Goal: Transaction & Acquisition: Purchase product/service

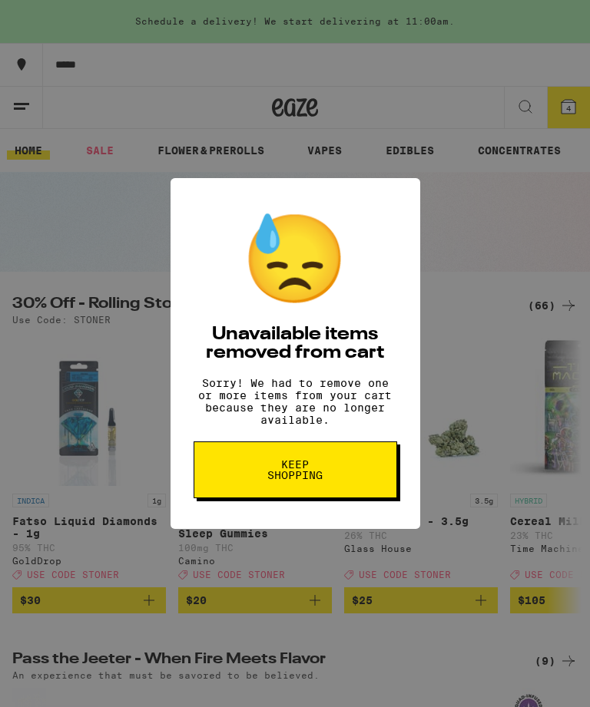
click at [358, 489] on button "Keep Shopping" at bounding box center [294, 469] width 203 height 57
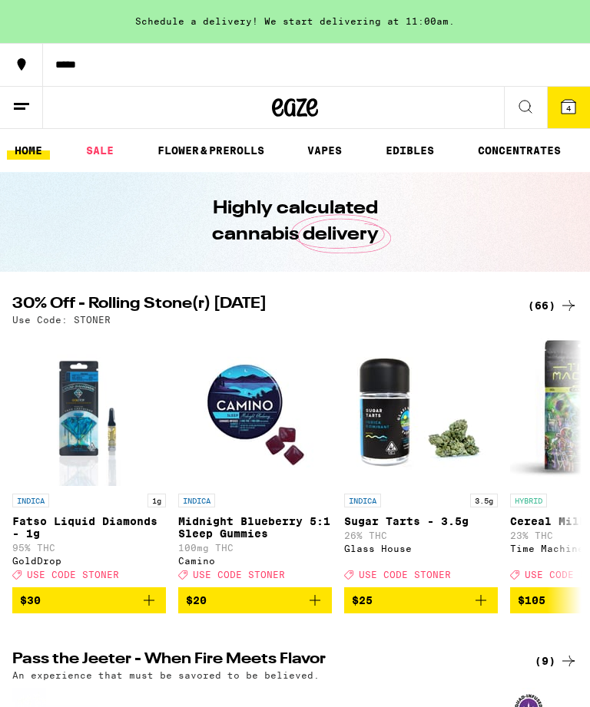
click at [572, 119] on button "4" at bounding box center [568, 107] width 43 height 41
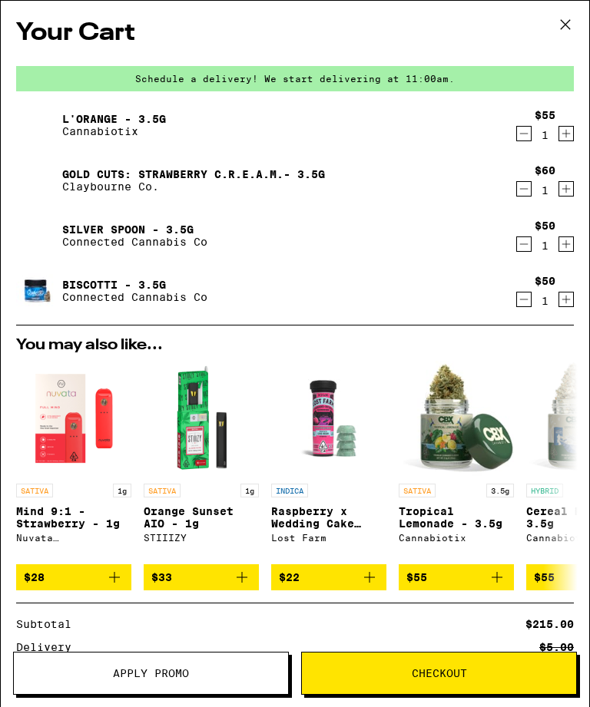
click at [523, 136] on icon "Decrement" at bounding box center [524, 133] width 14 height 18
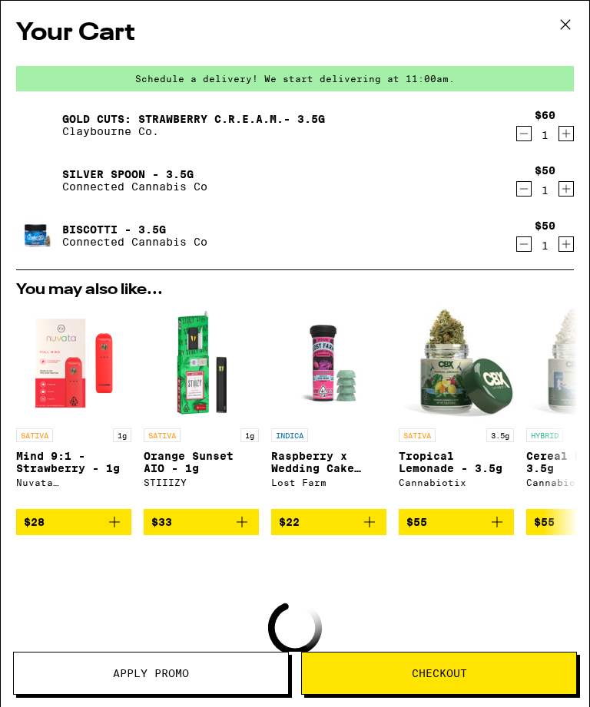
click at [516, 141] on button "Decrement" at bounding box center [523, 133] width 15 height 15
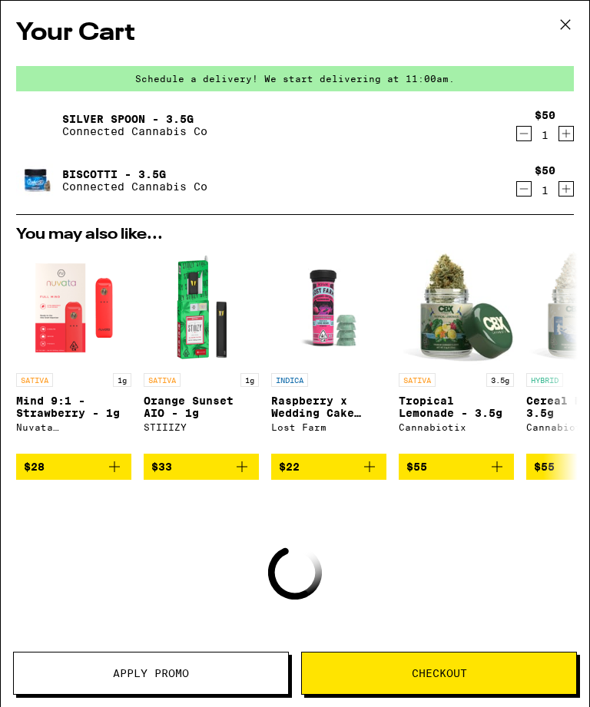
click at [521, 143] on icon "Decrement" at bounding box center [524, 133] width 14 height 18
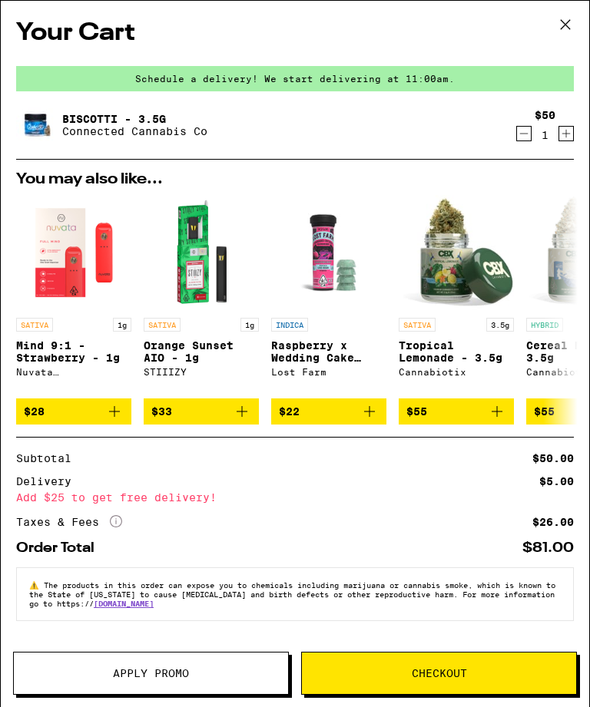
click at [520, 143] on icon "Decrement" at bounding box center [524, 133] width 14 height 18
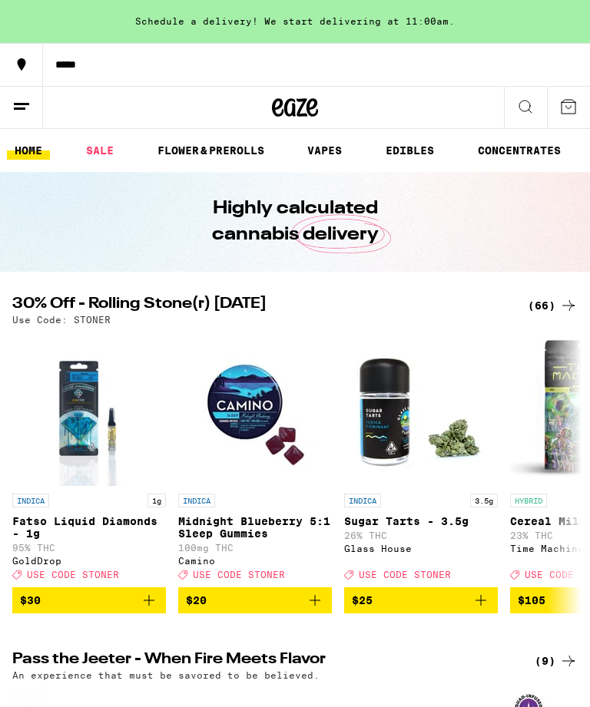
click at [395, 157] on link "EDIBLES" at bounding box center [410, 150] width 64 height 18
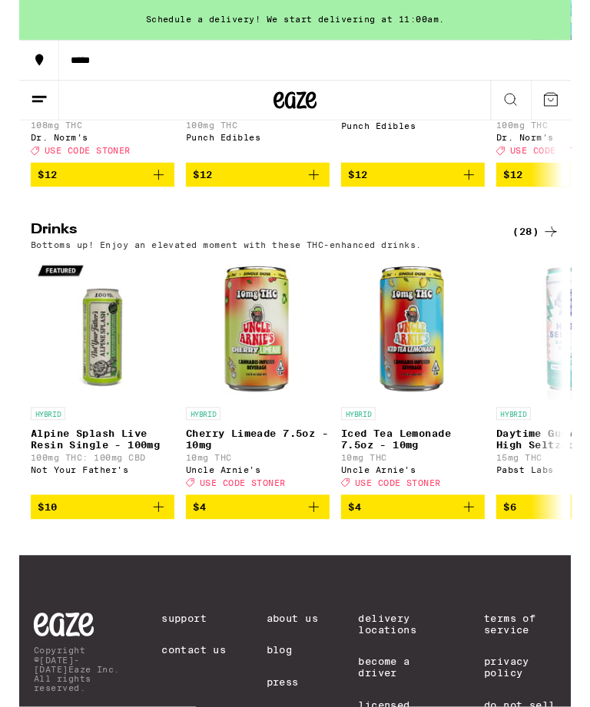
scroll to position [777, 0]
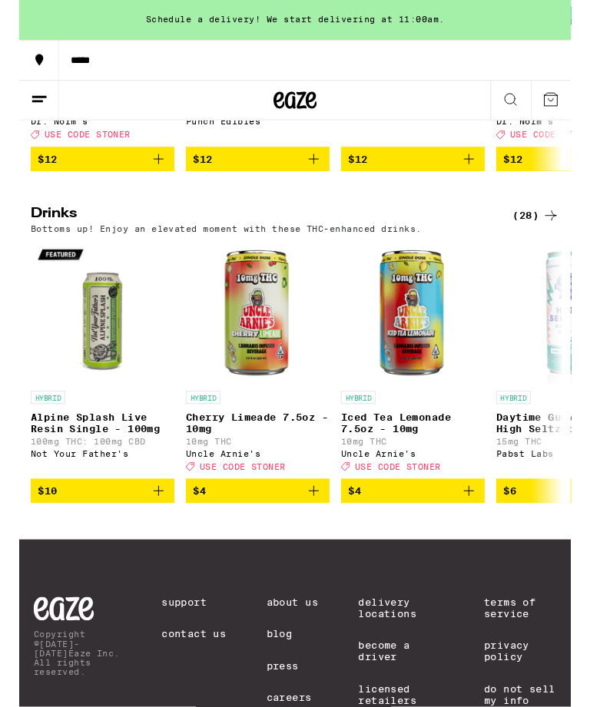
click at [554, 240] on div "(28)" at bounding box center [552, 231] width 50 height 18
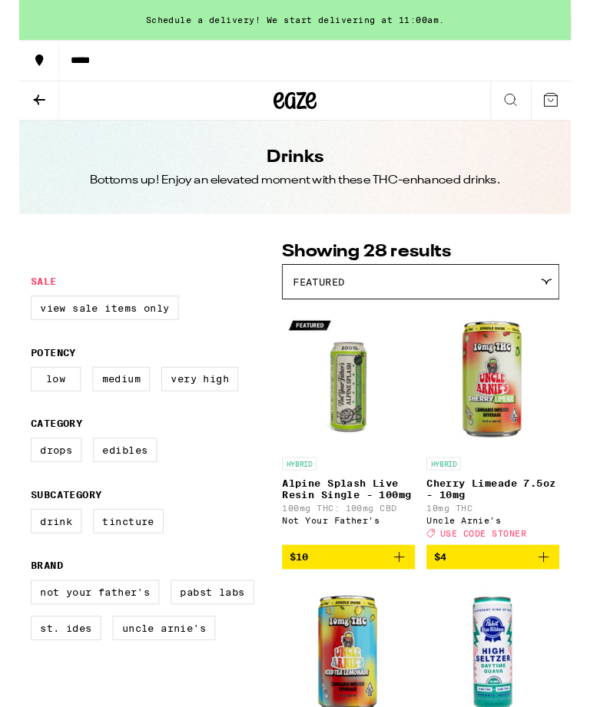
click at [402, 605] on icon "Add to bag" at bounding box center [406, 596] width 18 height 18
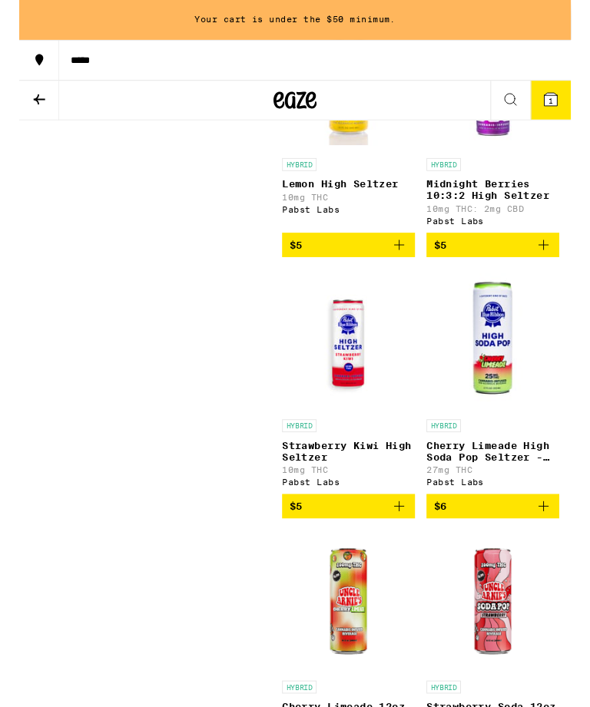
scroll to position [908, 0]
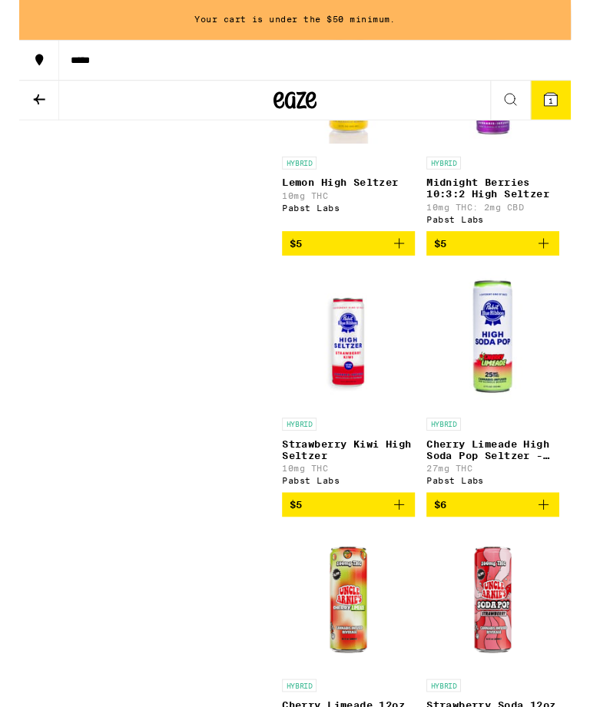
click at [566, 550] on icon "Add to bag" at bounding box center [560, 540] width 18 height 18
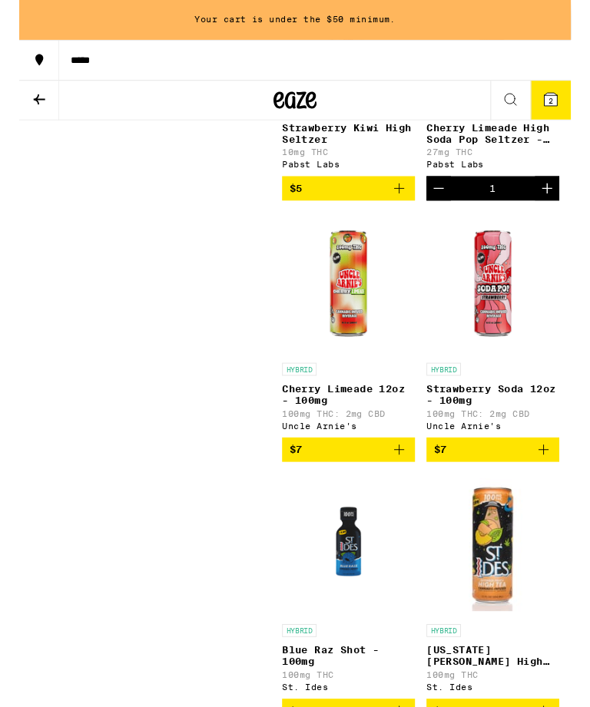
scroll to position [1248, 0]
click at [577, 494] on button "$7" at bounding box center [506, 481] width 142 height 26
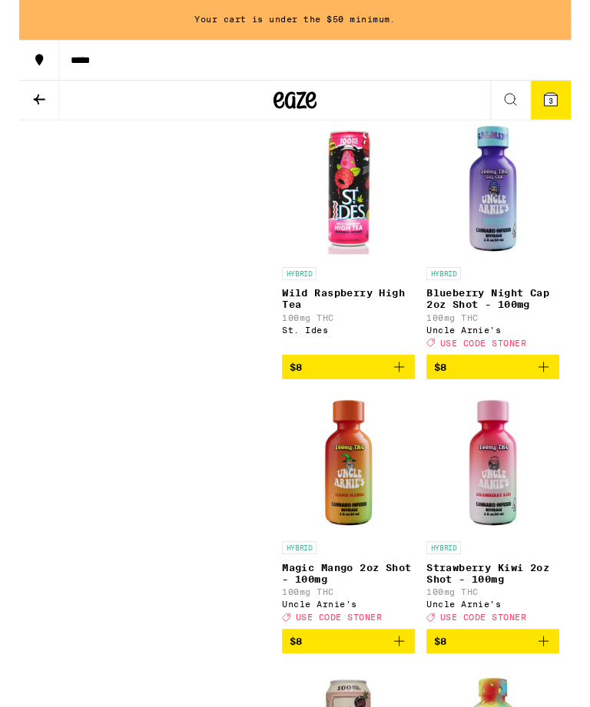
click at [413, 402] on icon "Add to bag" at bounding box center [406, 393] width 18 height 18
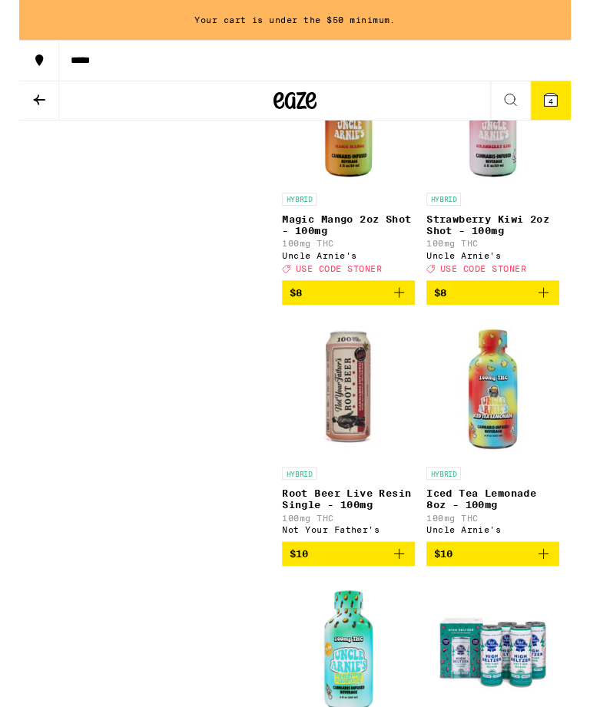
scroll to position [2855, 0]
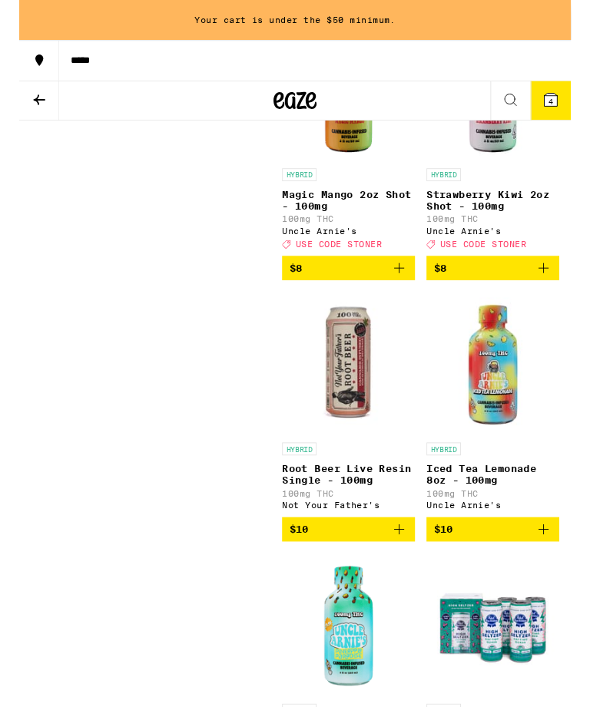
click at [412, 575] on icon "Add to bag" at bounding box center [406, 566] width 18 height 18
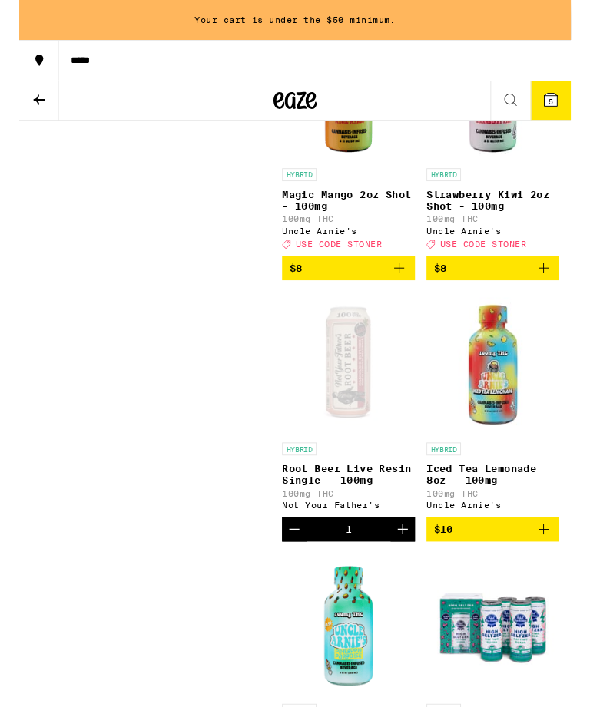
click at [415, 575] on icon "Increment" at bounding box center [410, 566] width 18 height 18
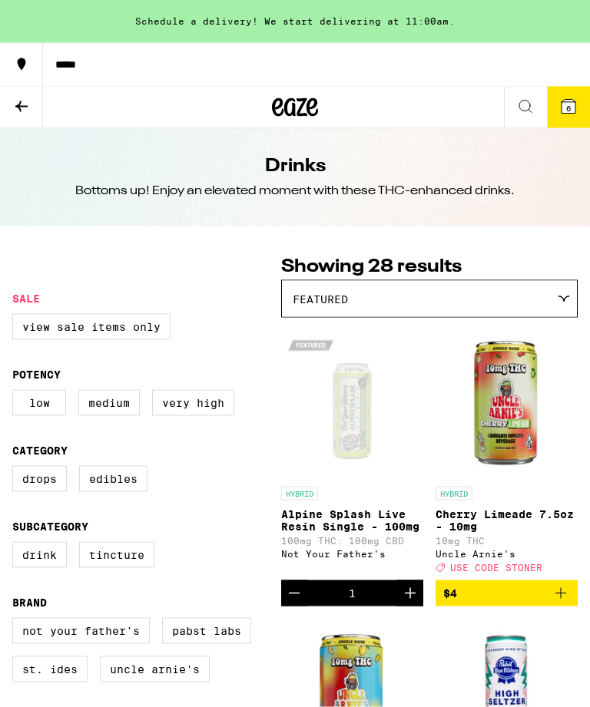
scroll to position [0, 0]
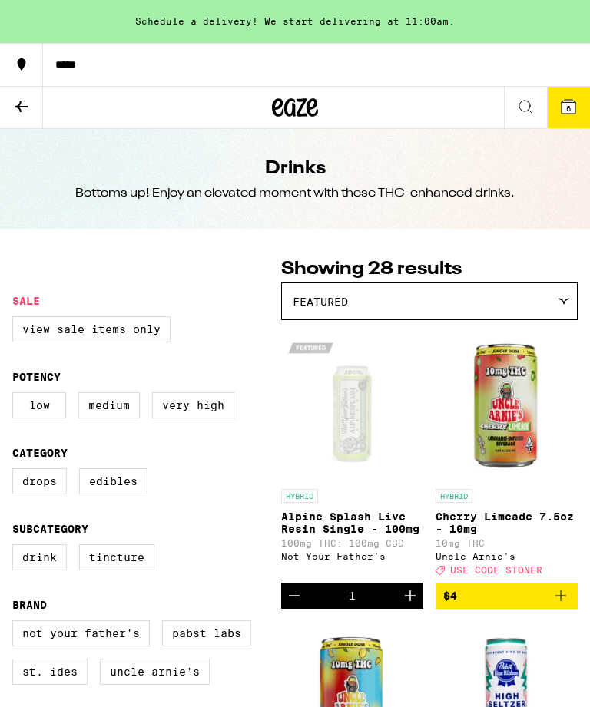
click at [21, 107] on icon at bounding box center [21, 107] width 18 height 18
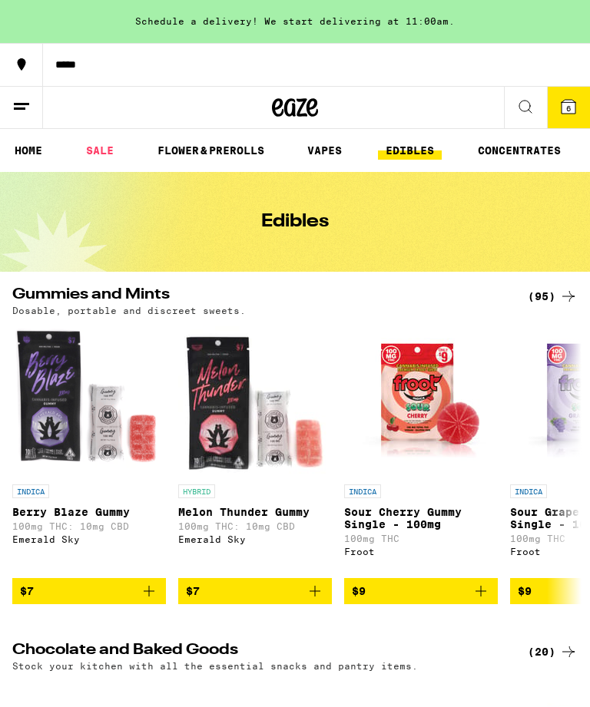
click at [557, 295] on div "(95)" at bounding box center [552, 296] width 50 height 18
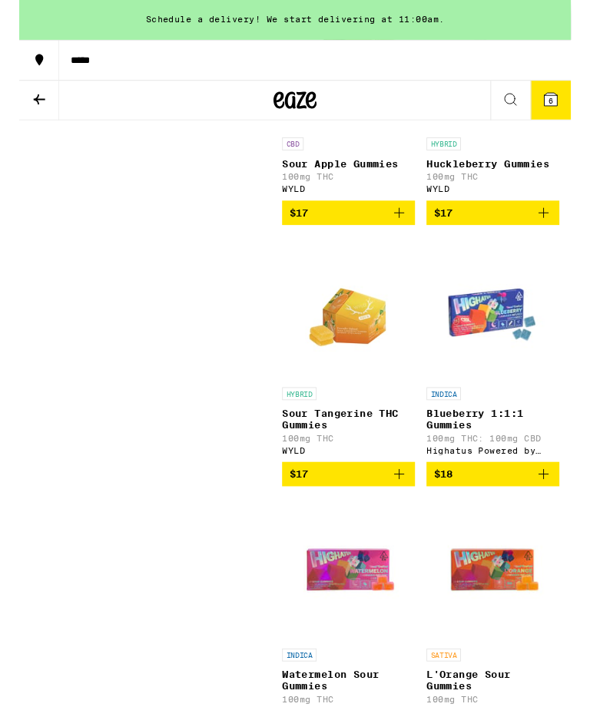
scroll to position [5085, 0]
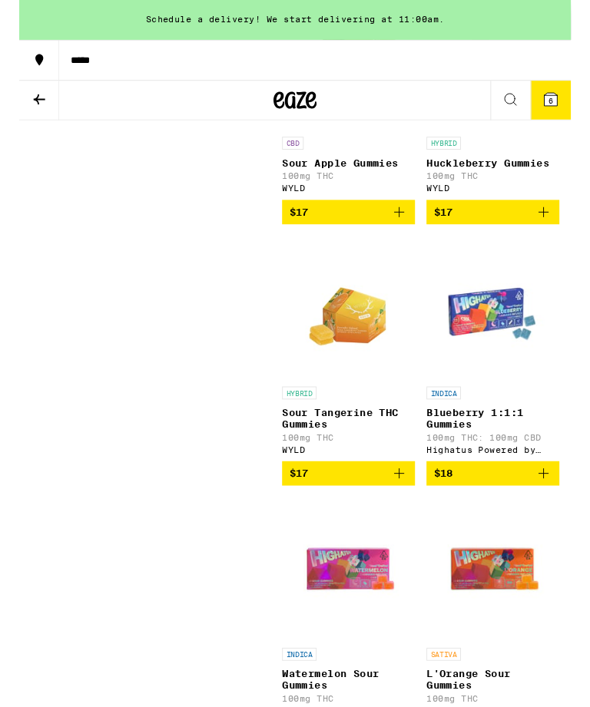
click at [552, 520] on button "$18" at bounding box center [506, 507] width 142 height 26
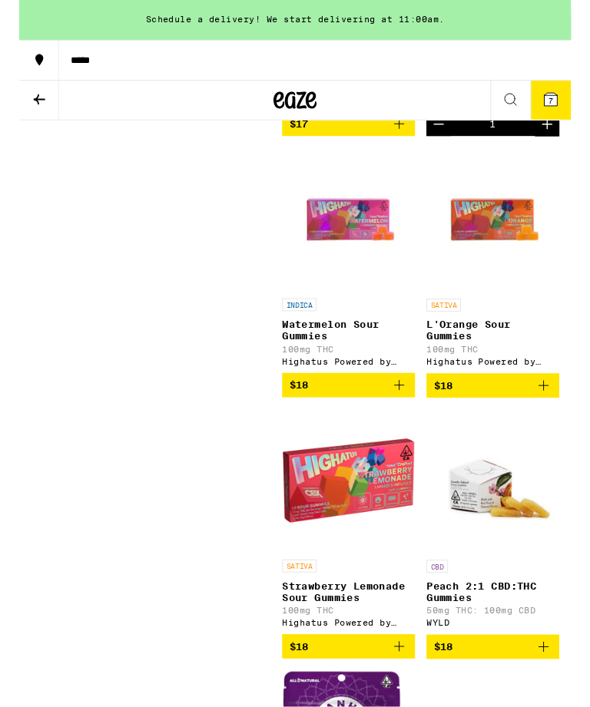
scroll to position [5460, 0]
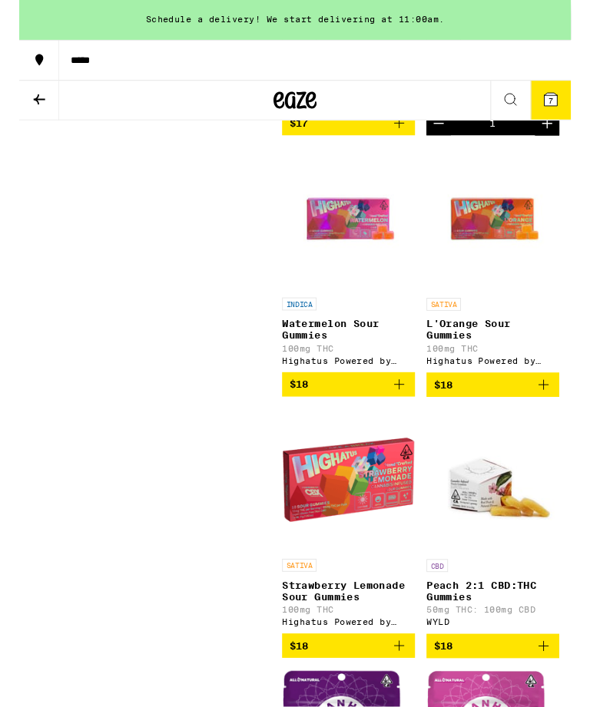
click at [408, 421] on icon "Add to bag" at bounding box center [406, 411] width 18 height 18
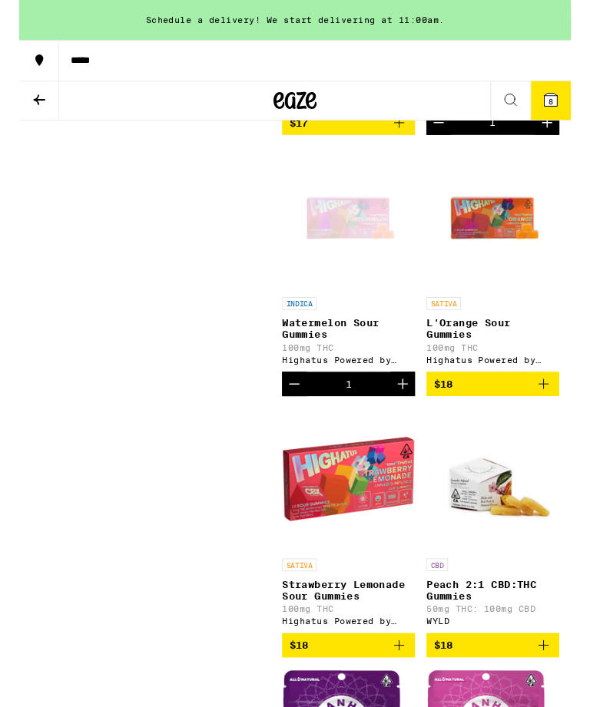
click at [549, 420] on span "$18" at bounding box center [506, 411] width 127 height 18
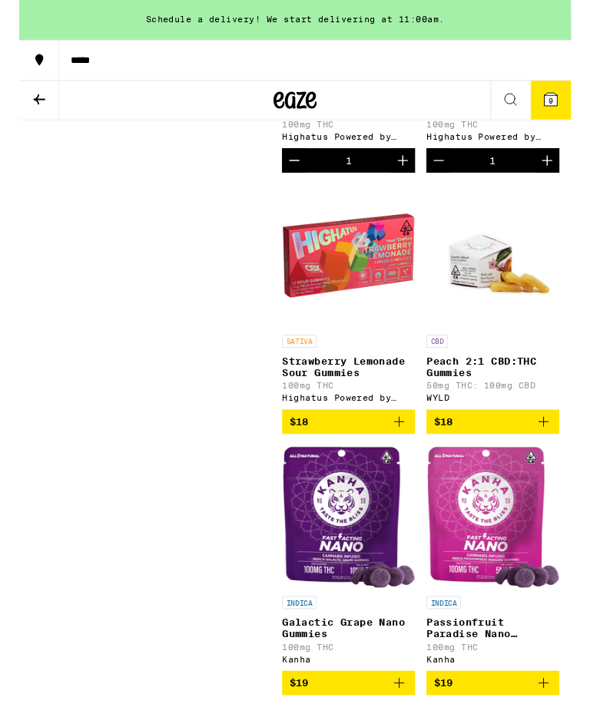
scroll to position [5707, 0]
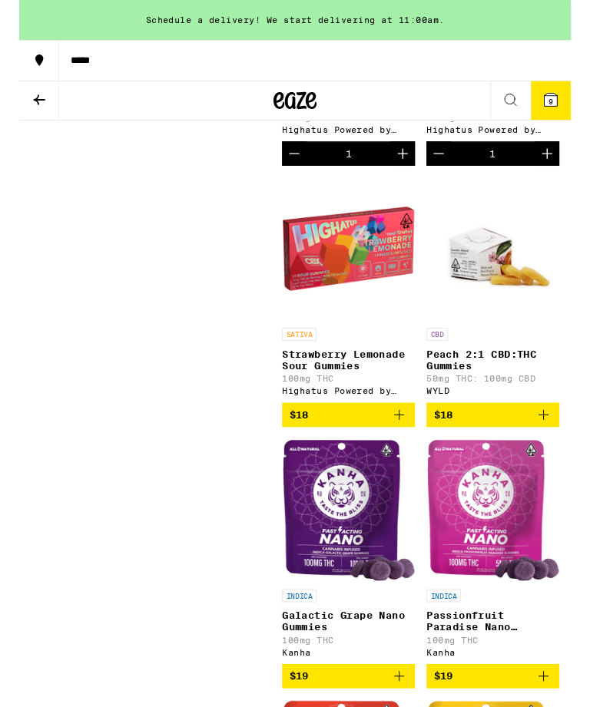
click at [401, 453] on icon "Add to bag" at bounding box center [406, 444] width 18 height 18
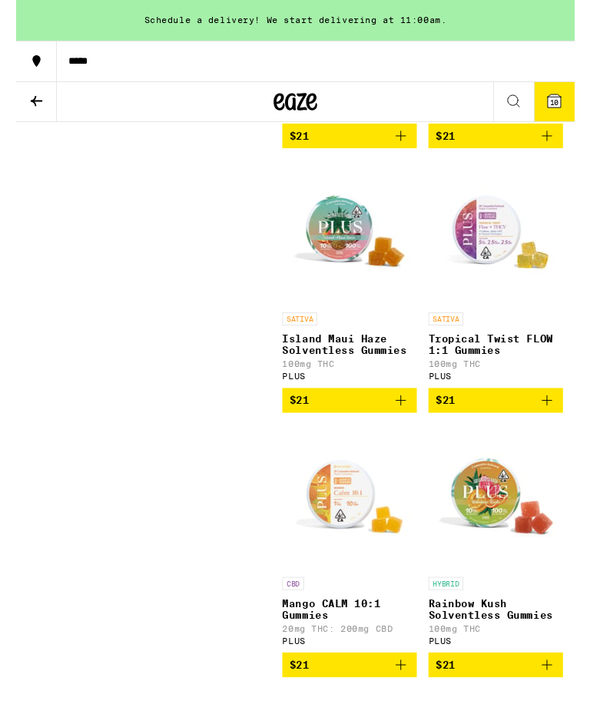
scroll to position [10274, 0]
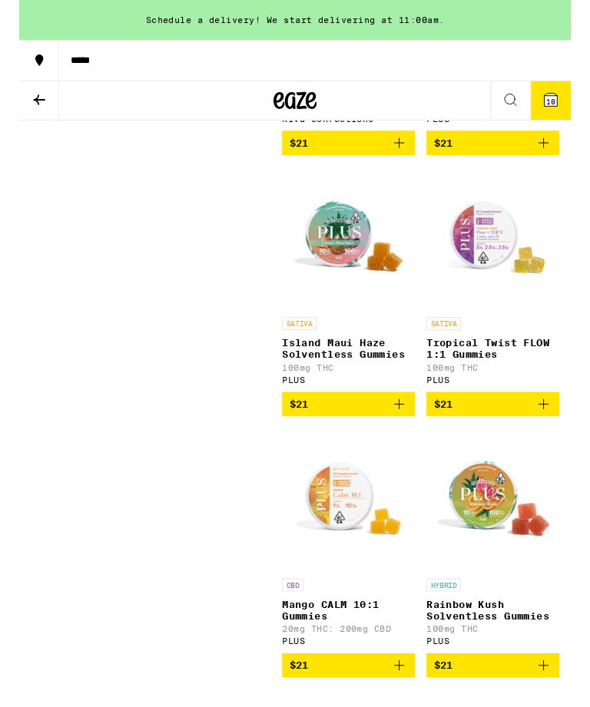
click at [402, 162] on icon "Add to bag" at bounding box center [406, 153] width 18 height 18
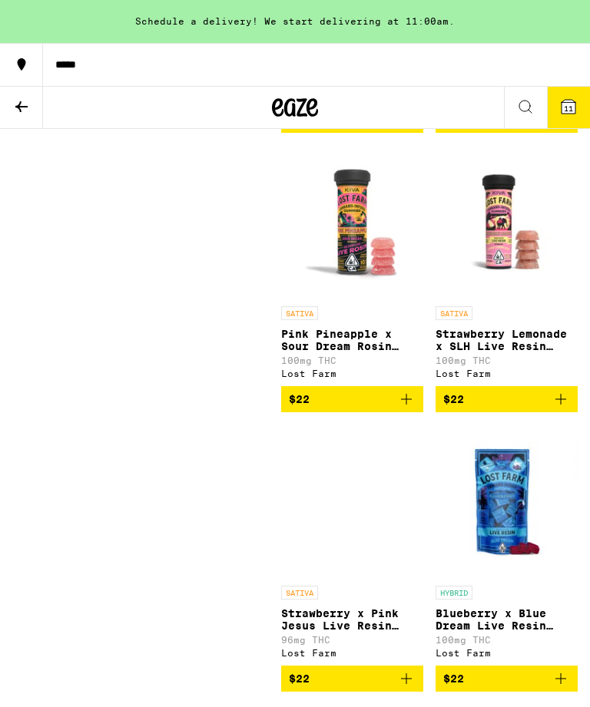
scroll to position [12542, 0]
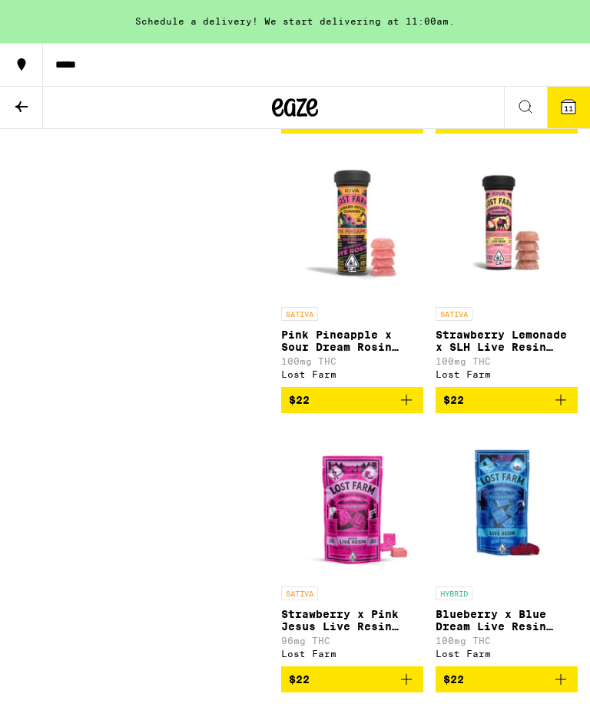
click at [565, 126] on icon "Add to bag" at bounding box center [560, 120] width 11 height 11
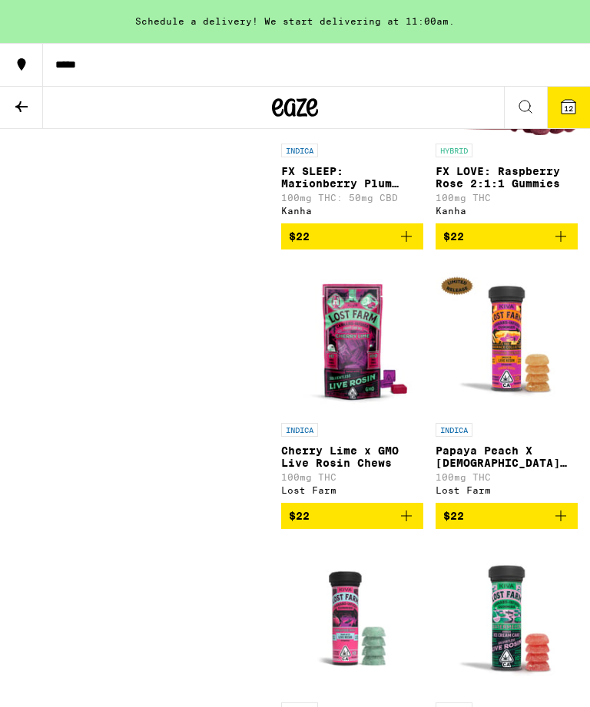
scroll to position [11307, 0]
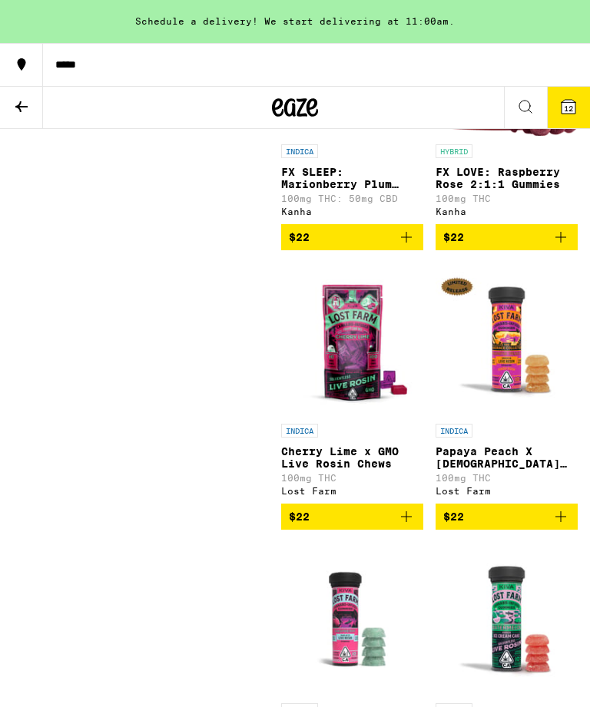
click at [569, 104] on span "12" at bounding box center [568, 108] width 9 height 9
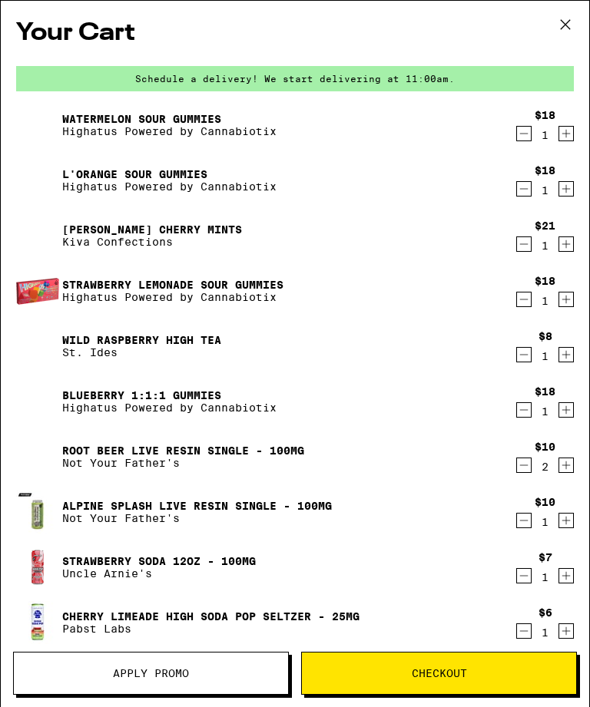
click at [567, 33] on icon at bounding box center [565, 24] width 23 height 23
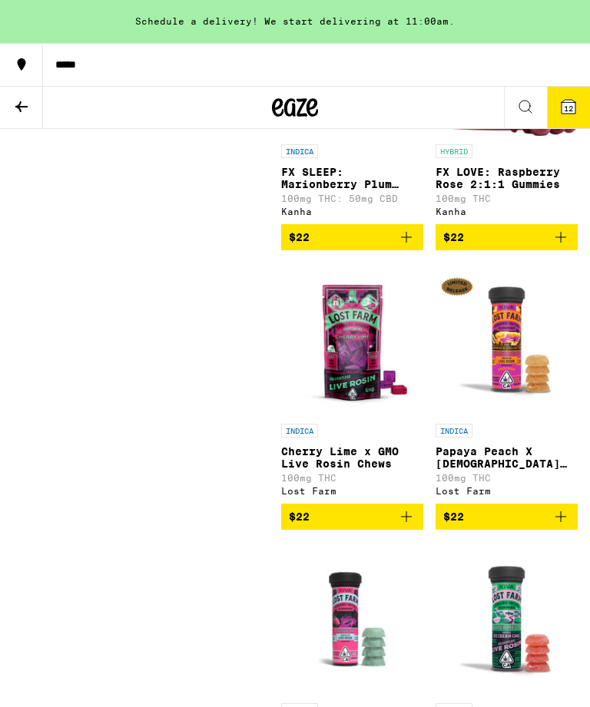
click at [22, 111] on icon at bounding box center [21, 107] width 18 height 18
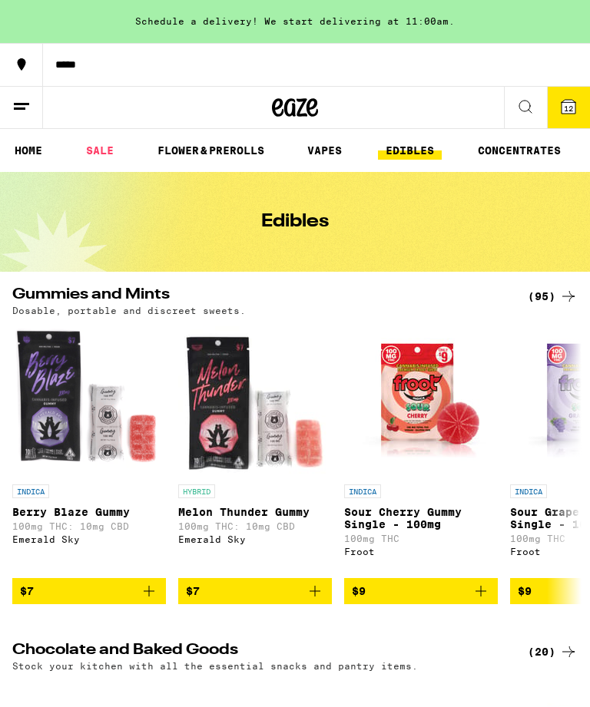
click at [193, 153] on link "FLOWER & PREROLLS" at bounding box center [211, 150] width 122 height 18
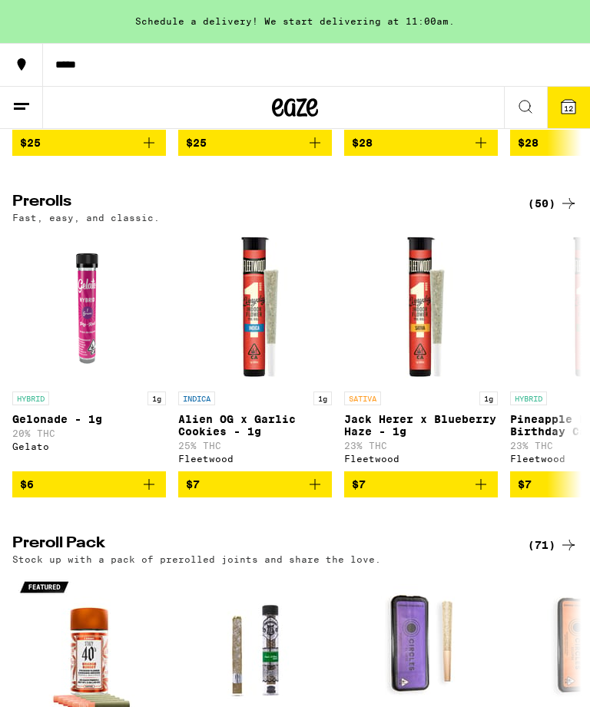
scroll to position [772, 0]
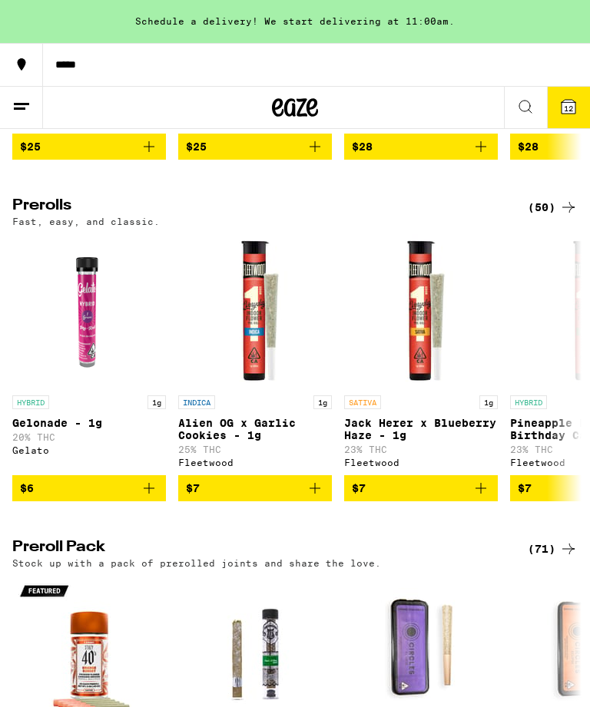
click at [565, 217] on icon at bounding box center [568, 207] width 18 height 18
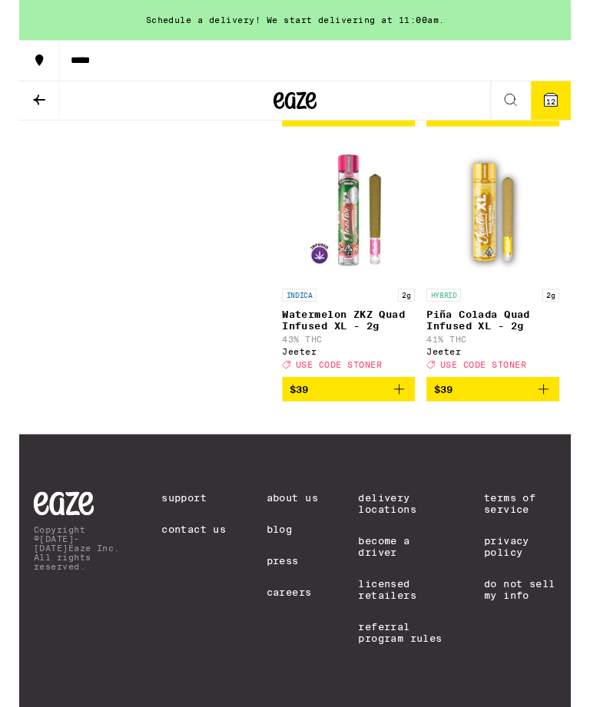
scroll to position [7103, 0]
